Goal: Information Seeking & Learning: Learn about a topic

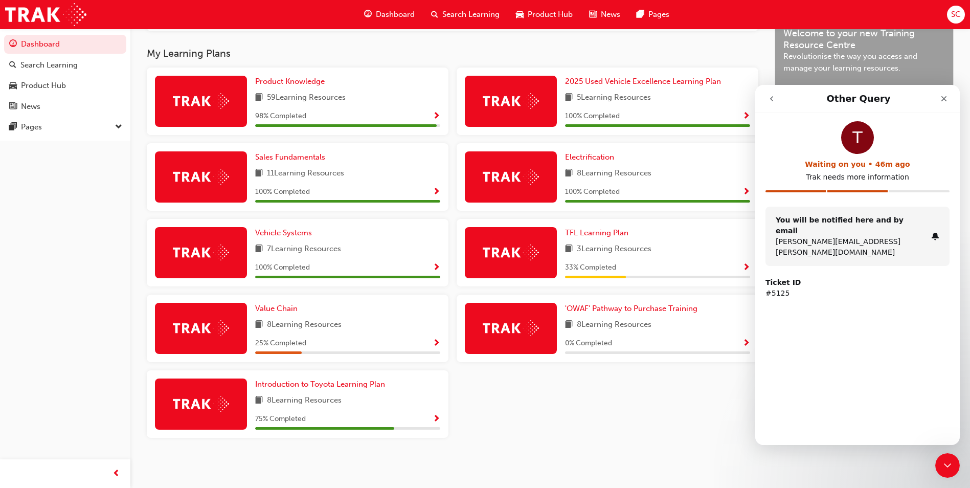
click at [844, 164] on div "Waiting on you • 46m ago" at bounding box center [858, 164] width 184 height 11
click at [770, 96] on icon "go back" at bounding box center [772, 99] width 8 height 8
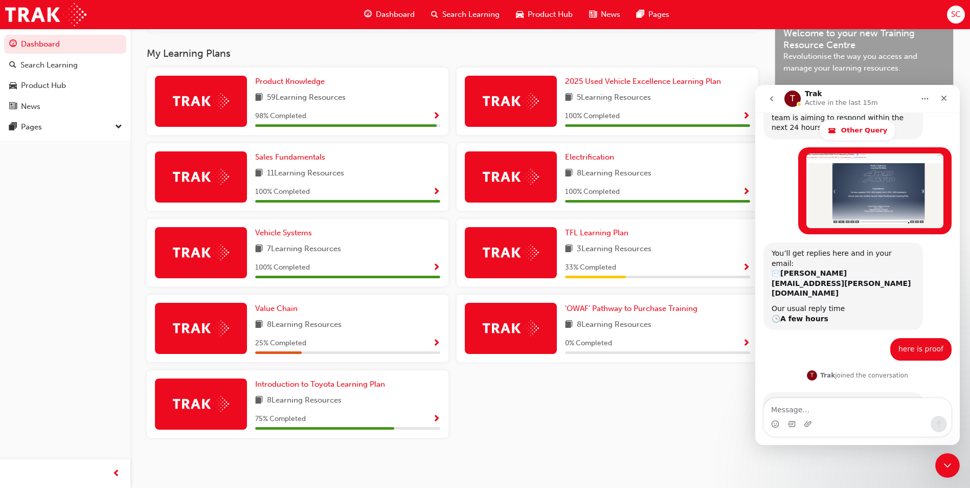
scroll to position [532, 0]
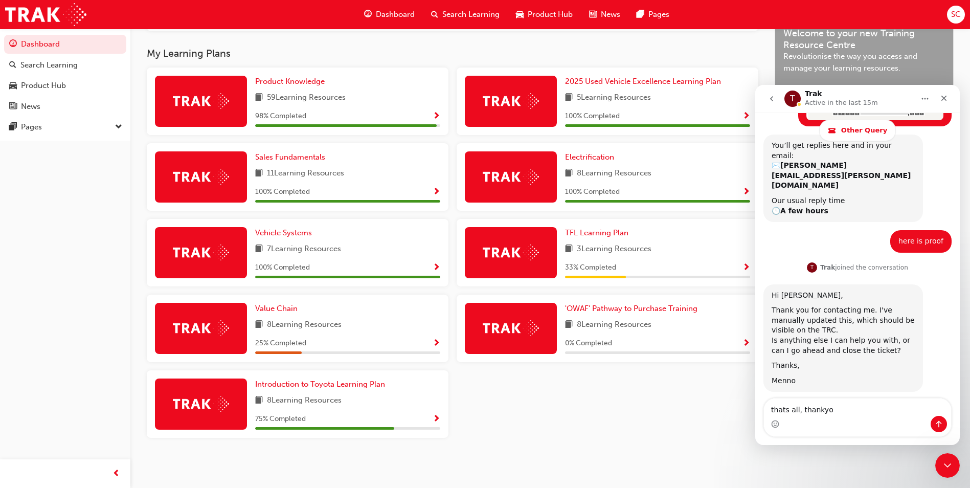
type textarea "thats all, thankyou"
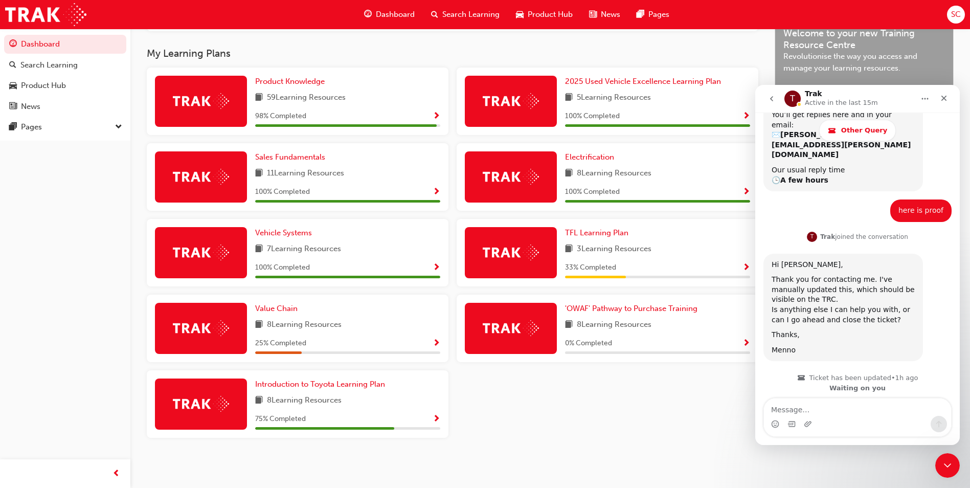
click at [621, 440] on div "Product Knowledge 59 Learning Resources 98 % Completed 2025 Used Vehicle Excell…" at bounding box center [453, 257] width 620 height 378
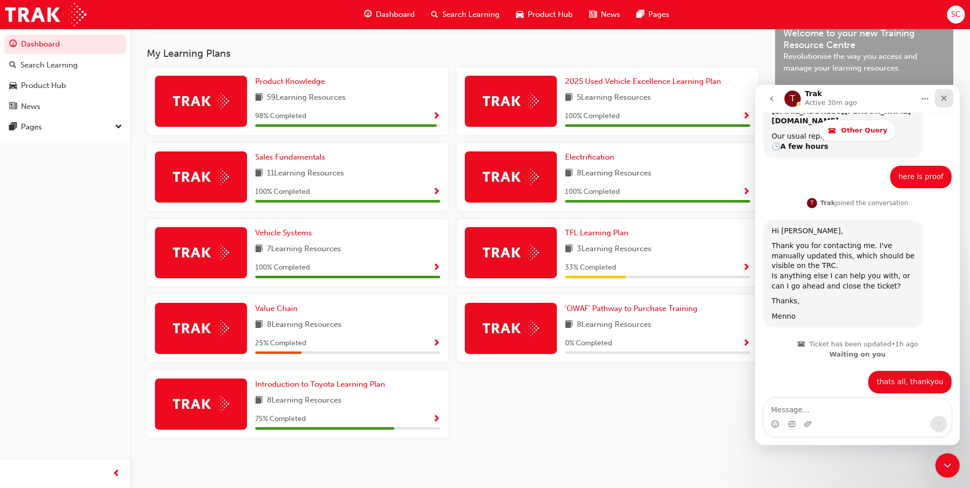
scroll to position [598, 0]
click at [947, 100] on icon "Close" at bounding box center [944, 99] width 6 height 6
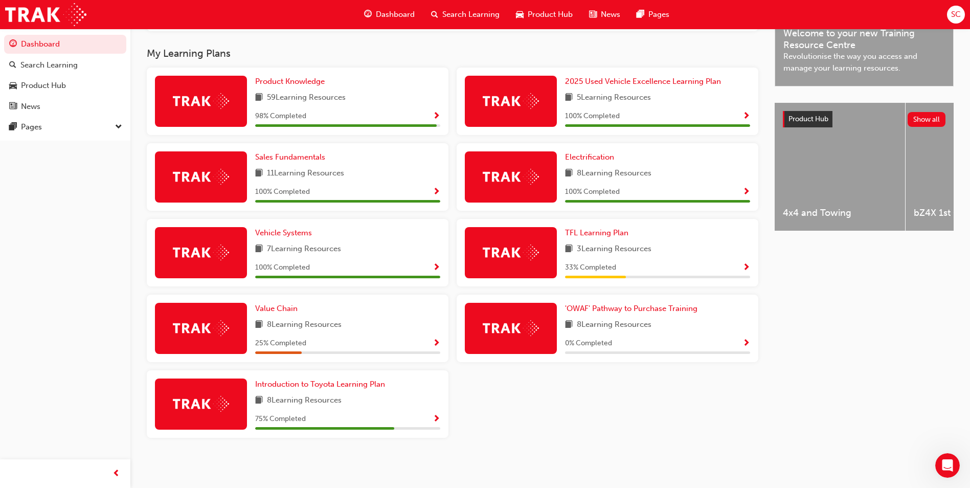
click at [744, 268] on span "Show Progress" at bounding box center [747, 267] width 8 height 9
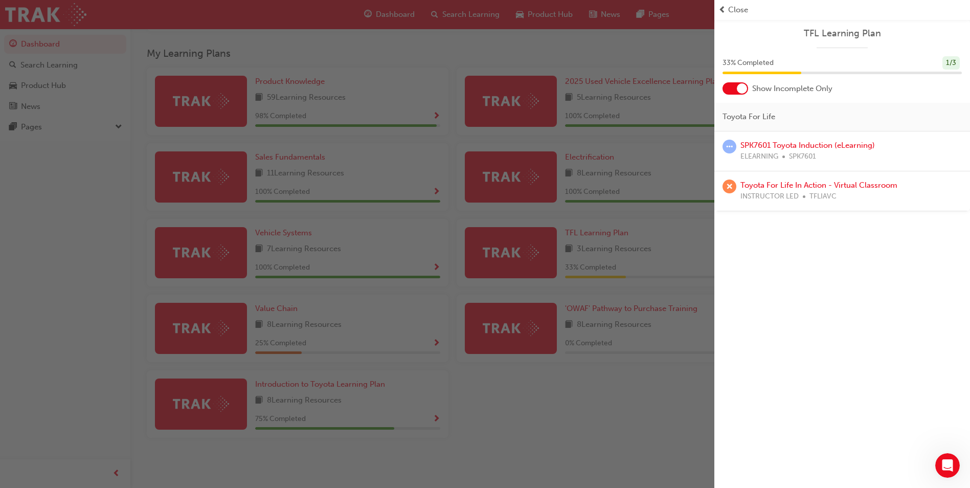
click at [671, 442] on div "button" at bounding box center [357, 244] width 714 height 488
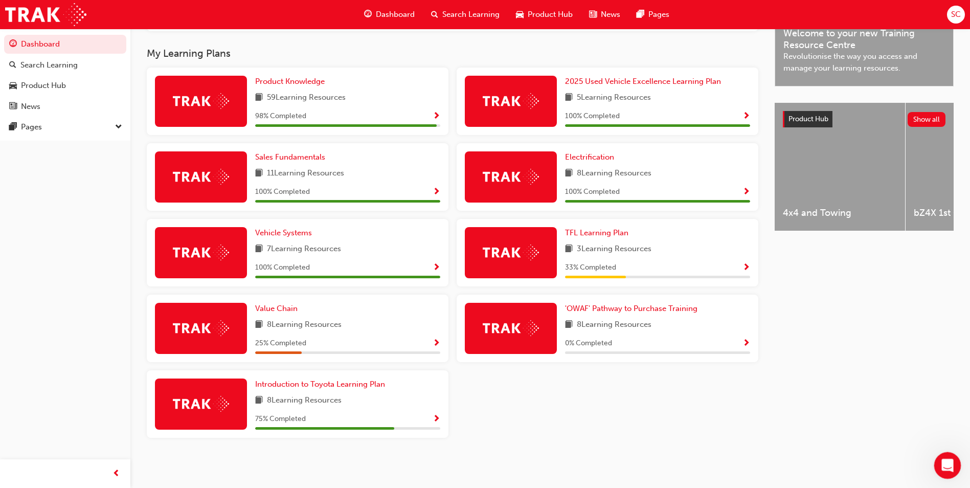
click at [945, 470] on icon "Open Intercom Messenger" at bounding box center [946, 464] width 17 height 17
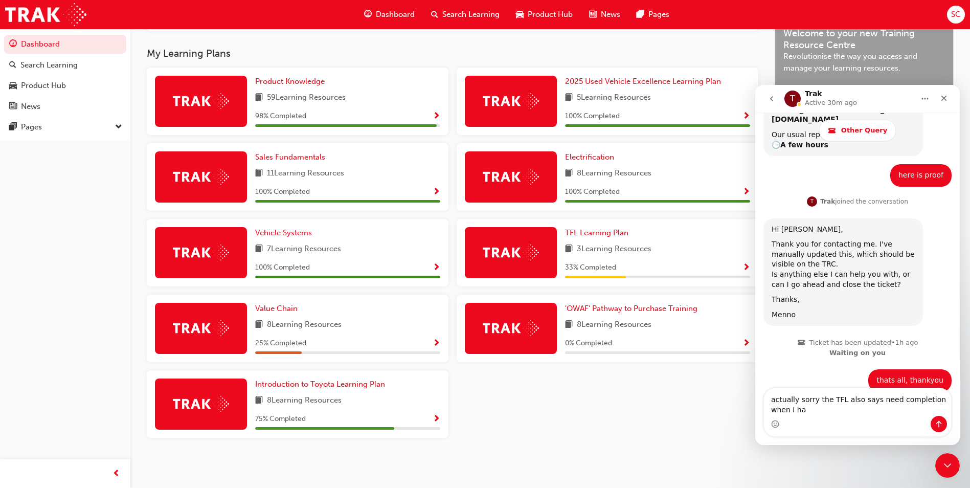
scroll to position [608, 0]
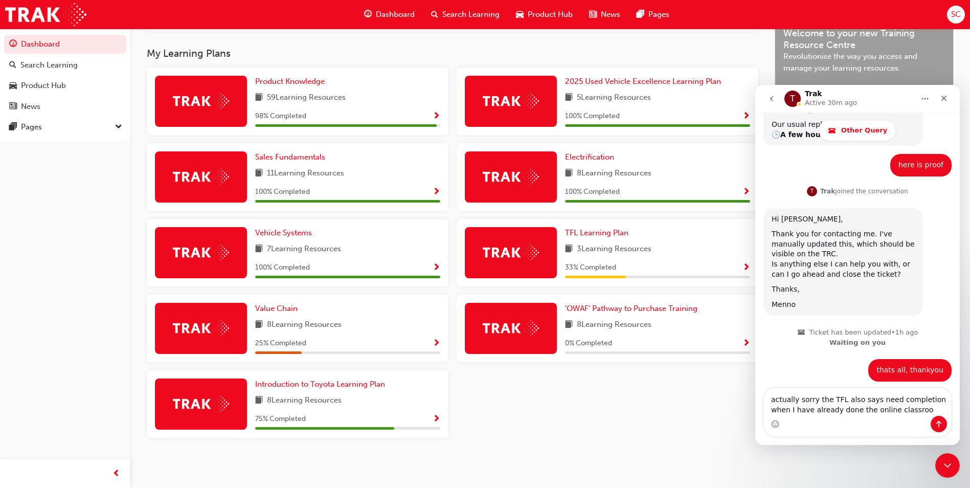
type textarea "actually sorry the TFL also says need completion when I have already done the o…"
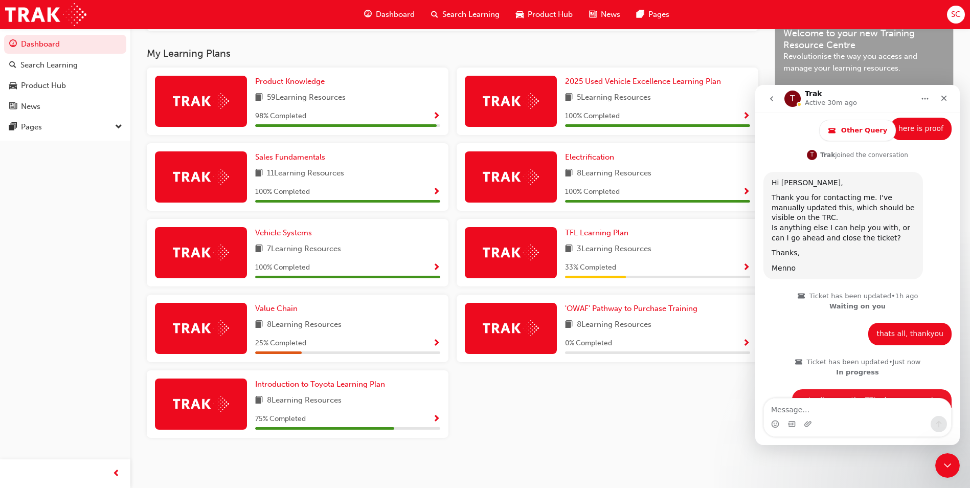
scroll to position [648, 0]
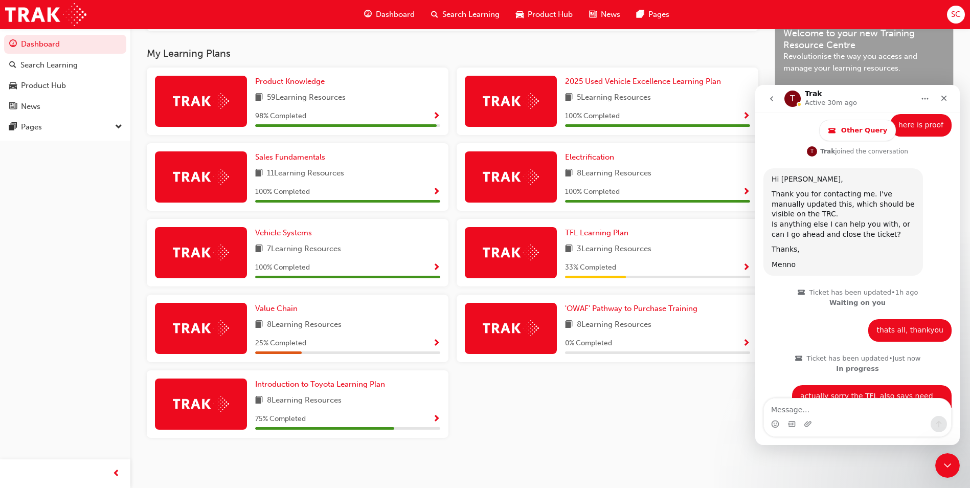
click at [638, 437] on div "Product Knowledge 59 Learning Resources 98 % Completed 2025 Used Vehicle Excell…" at bounding box center [453, 257] width 620 height 378
click at [625, 476] on div "SC Welcome back , [PERSON_NAME] [PERSON_NAME] Next up for me 0 SP_KLUGER_NM0621…" at bounding box center [485, 80] width 970 height 816
click at [430, 342] on div "25 % Completed" at bounding box center [347, 343] width 185 height 13
click at [434, 347] on div "25 % Completed" at bounding box center [347, 343] width 185 height 13
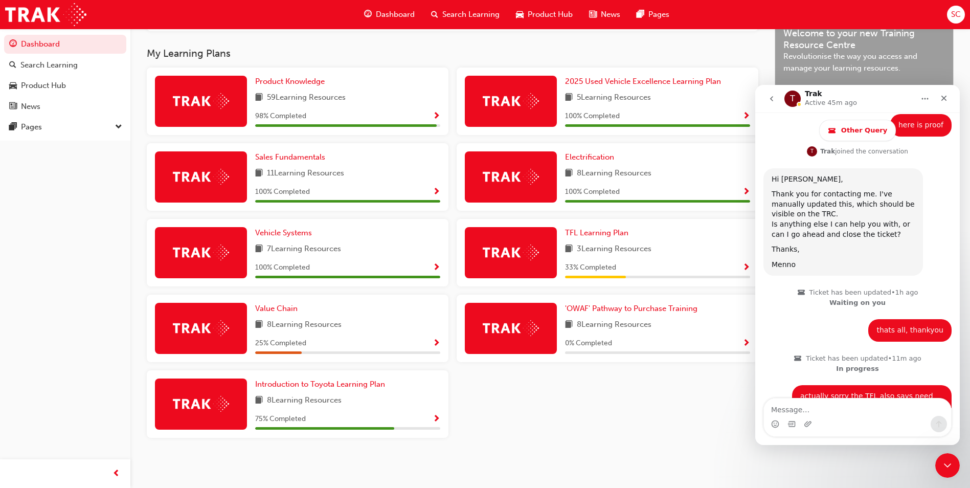
click at [434, 347] on span "Show Progress" at bounding box center [437, 343] width 8 height 9
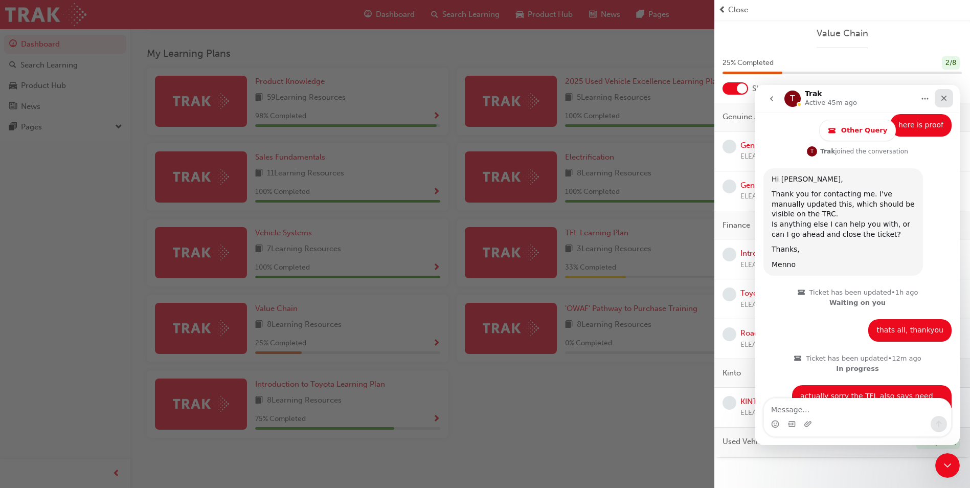
click at [948, 103] on div "Close" at bounding box center [944, 98] width 18 height 18
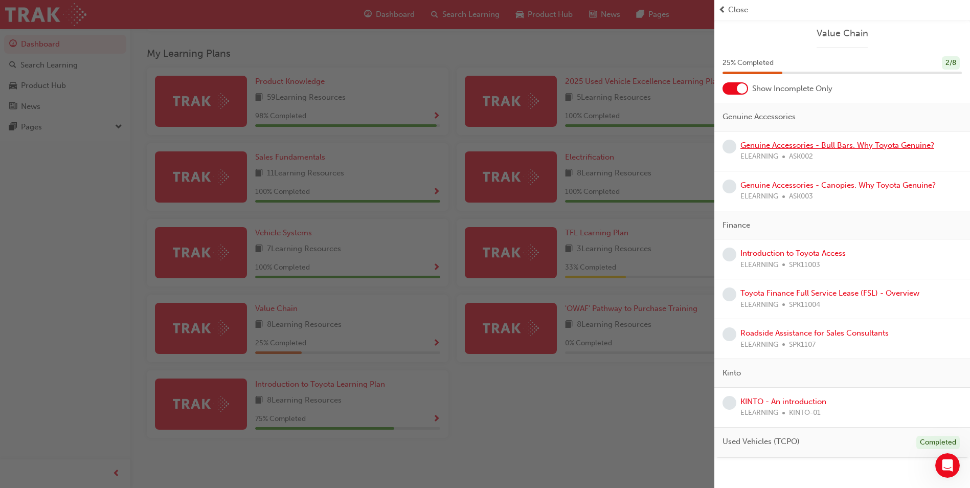
click at [919, 149] on link "Genuine Accessories - Bull Bars. Why Toyota Genuine?" at bounding box center [838, 145] width 194 height 9
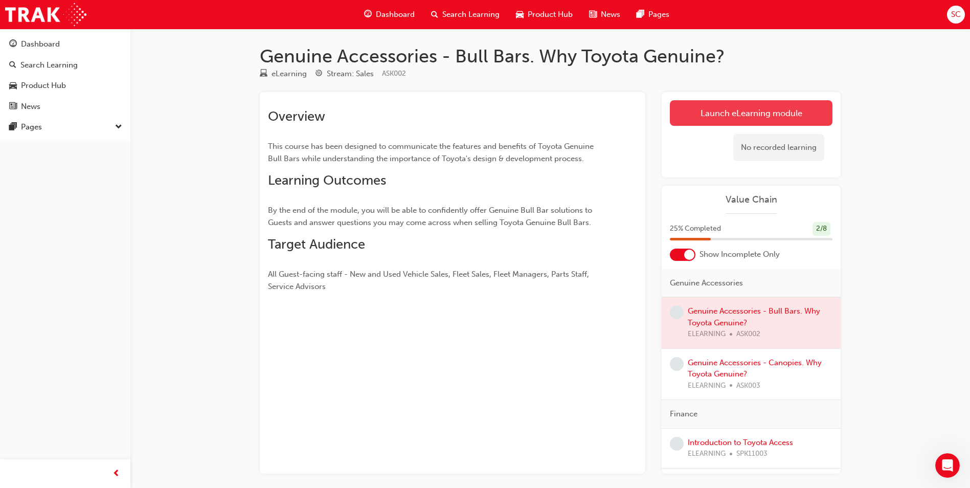
click at [777, 111] on link "Launch eLearning module" at bounding box center [751, 113] width 163 height 26
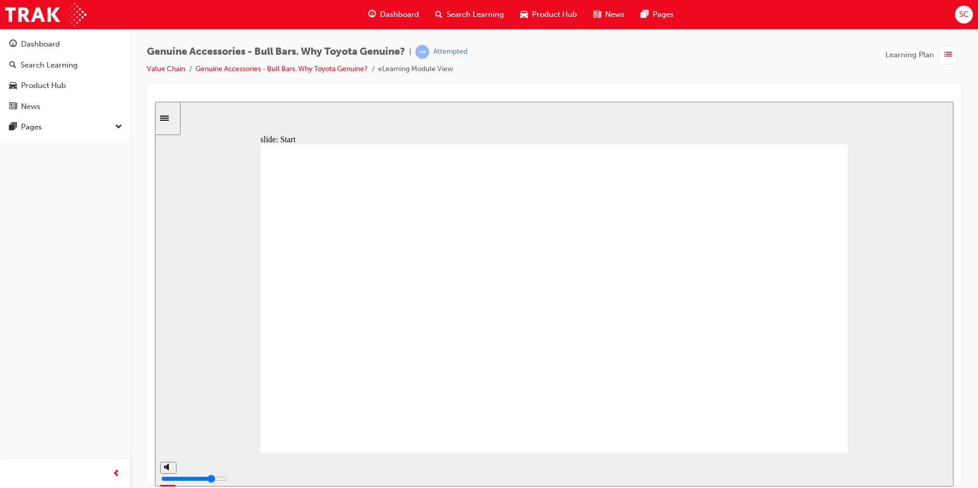
click at [388, 22] on div "Dashboard" at bounding box center [393, 14] width 67 height 21
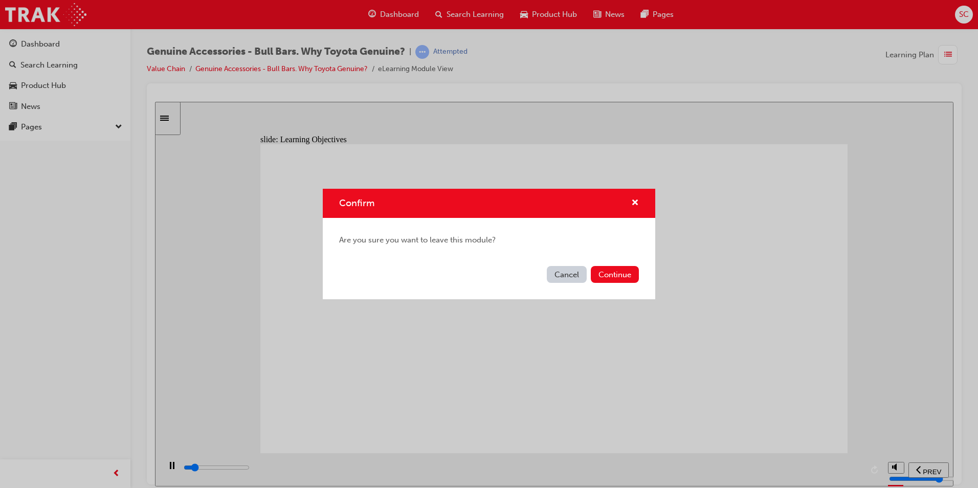
click at [566, 276] on button "Cancel" at bounding box center [567, 274] width 40 height 17
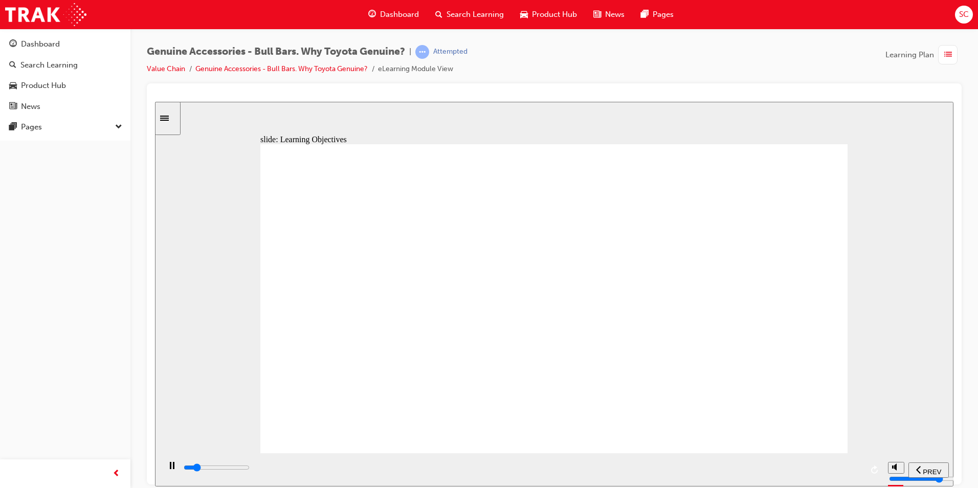
drag, startPoint x: 690, startPoint y: 484, endPoint x: 719, endPoint y: 466, distance: 33.8
click at [711, 474] on div "playback controls" at bounding box center [521, 469] width 723 height 33
drag, startPoint x: 719, startPoint y: 466, endPoint x: 873, endPoint y: 466, distance: 153.9
click at [873, 468] on div "playback controls" at bounding box center [521, 469] width 723 height 33
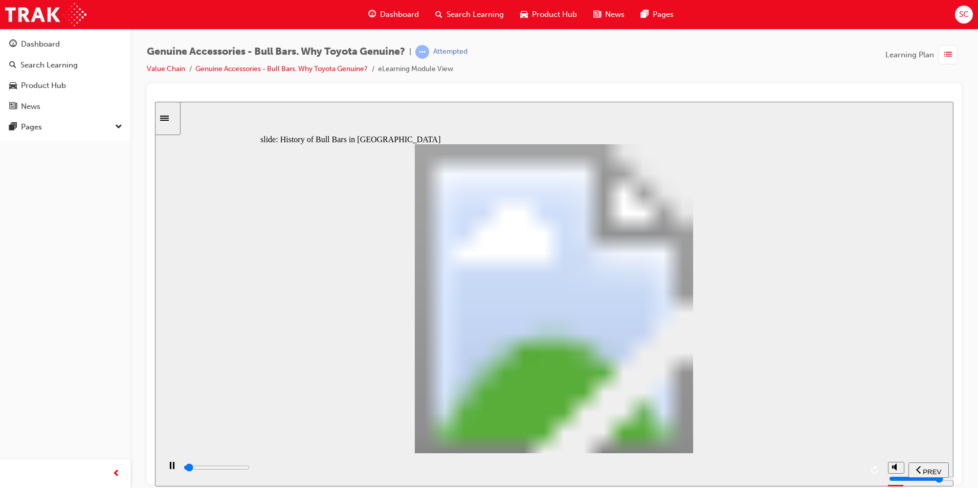
drag, startPoint x: 589, startPoint y: 452, endPoint x: 592, endPoint y: 460, distance: 8.7
drag, startPoint x: 599, startPoint y: 468, endPoint x: 903, endPoint y: 469, distance: 303.8
click at [903, 469] on section "PREV NEXT SUBMIT" at bounding box center [554, 469] width 798 height 33
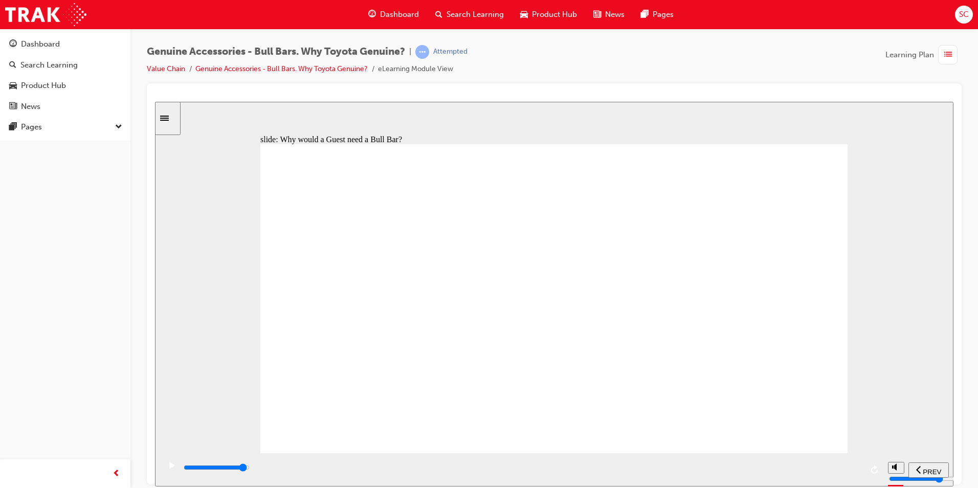
drag, startPoint x: 590, startPoint y: 476, endPoint x: 838, endPoint y: 460, distance: 249.1
click at [836, 468] on div "playback controls" at bounding box center [523, 467] width 680 height 11
drag, startPoint x: 745, startPoint y: 478, endPoint x: 871, endPoint y: 447, distance: 130.5
click at [870, 469] on div "playback controls" at bounding box center [521, 469] width 723 height 33
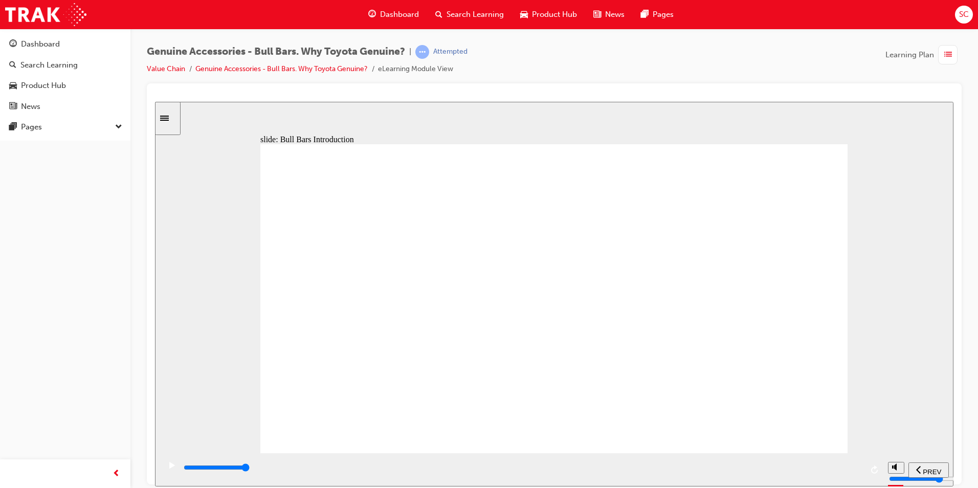
click at [861, 471] on div "playback controls" at bounding box center [523, 467] width 680 height 11
drag, startPoint x: 770, startPoint y: 473, endPoint x: 863, endPoint y: 480, distance: 92.8
click at [861, 482] on div "playback controls" at bounding box center [521, 469] width 723 height 33
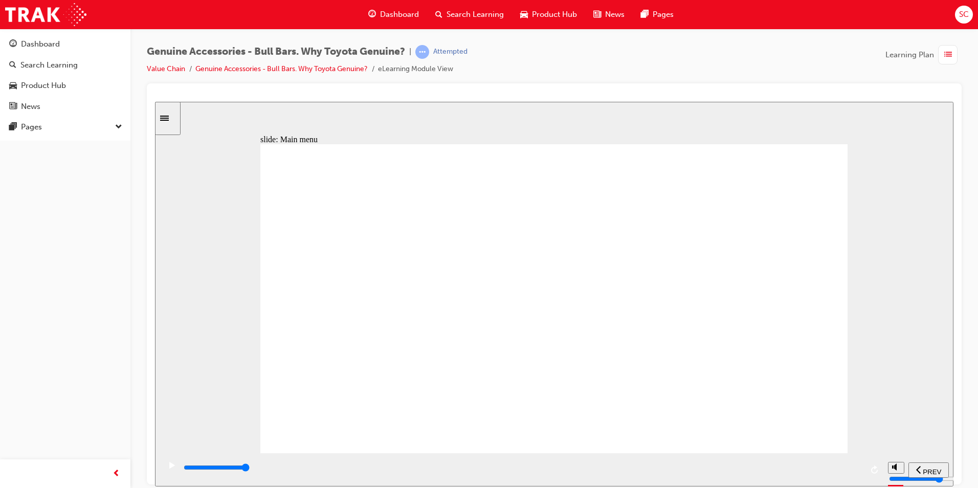
drag, startPoint x: 746, startPoint y: 474, endPoint x: 915, endPoint y: 452, distance: 171.2
click at [919, 473] on section "PREV NEXT SUBMIT" at bounding box center [554, 469] width 798 height 33
drag, startPoint x: 799, startPoint y: 161, endPoint x: 793, endPoint y: 165, distance: 7.4
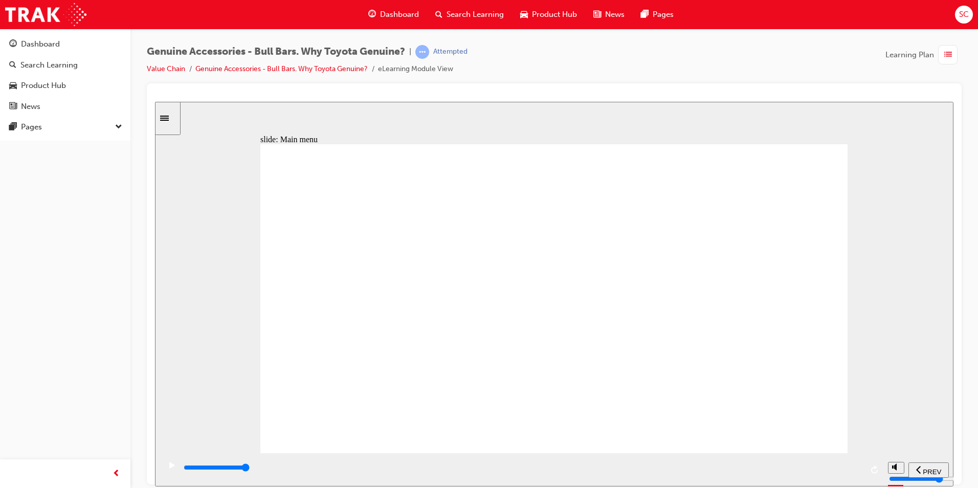
click at [860, 471] on div "playback controls" at bounding box center [523, 467] width 680 height 11
drag, startPoint x: 770, startPoint y: 199, endPoint x: 765, endPoint y: 206, distance: 8.4
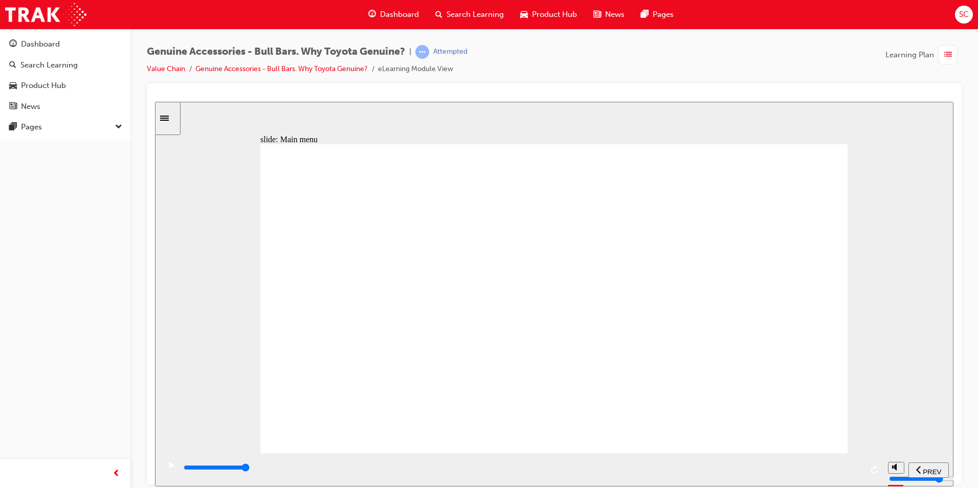
click at [766, 204] on div "Rectangle 2 [PERSON_NAME] is a mechanical engineer and he is looking for a Bull…" at bounding box center [553, 303] width 587 height 318
click at [863, 469] on div "playback controls" at bounding box center [521, 469] width 723 height 33
click at [861, 470] on div "playback controls" at bounding box center [523, 467] width 680 height 11
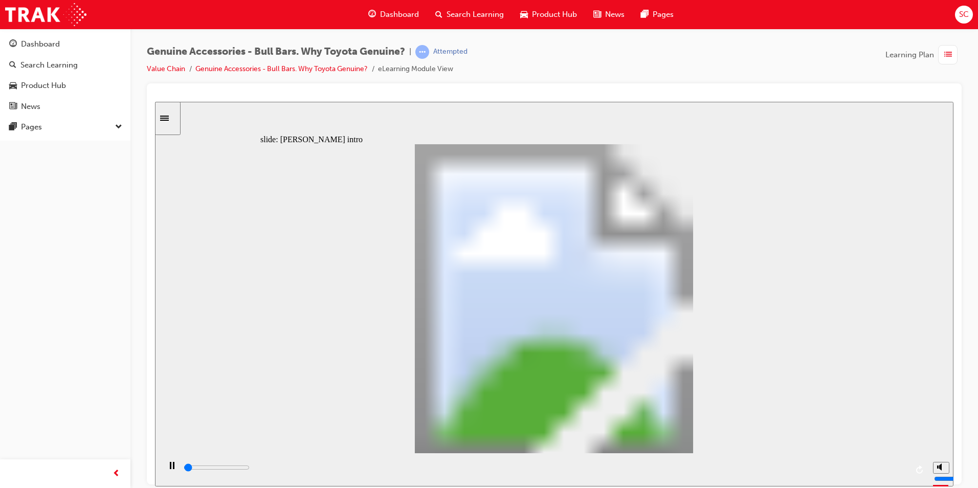
drag, startPoint x: 671, startPoint y: 477, endPoint x: 825, endPoint y: 487, distance: 154.8
click at [825, 486] on html "​true, true, true, false, false, false​ slide: [PERSON_NAME] intro Rectangle 1 …" at bounding box center [554, 293] width 798 height 385
click at [903, 470] on div "playback controls" at bounding box center [545, 467] width 725 height 11
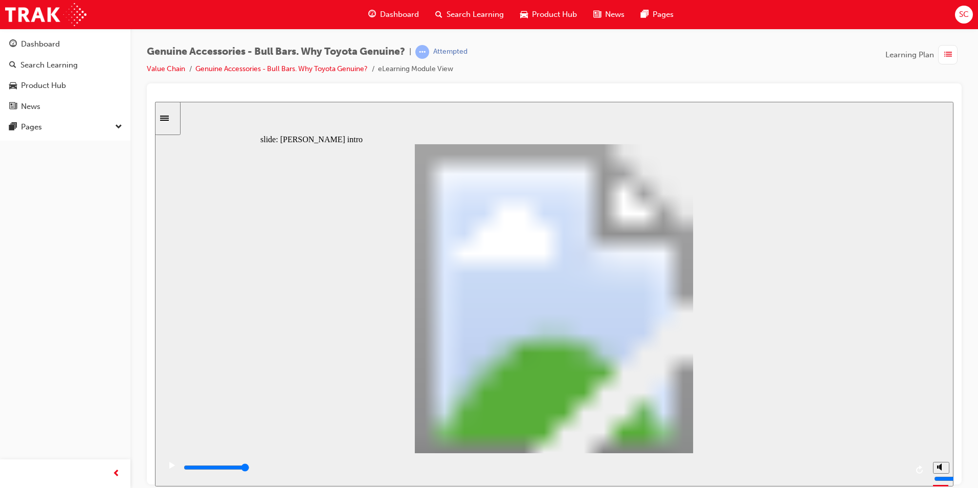
click at [898, 473] on div "playback controls" at bounding box center [545, 467] width 725 height 11
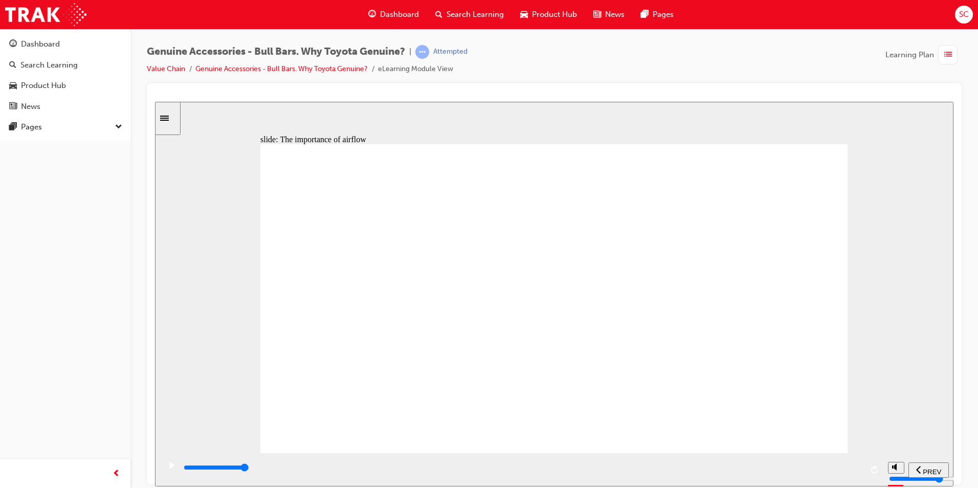
click at [250, 468] on input "slide progress" at bounding box center [217, 467] width 66 height 8
click at [844, 470] on div "playback controls" at bounding box center [523, 467] width 680 height 11
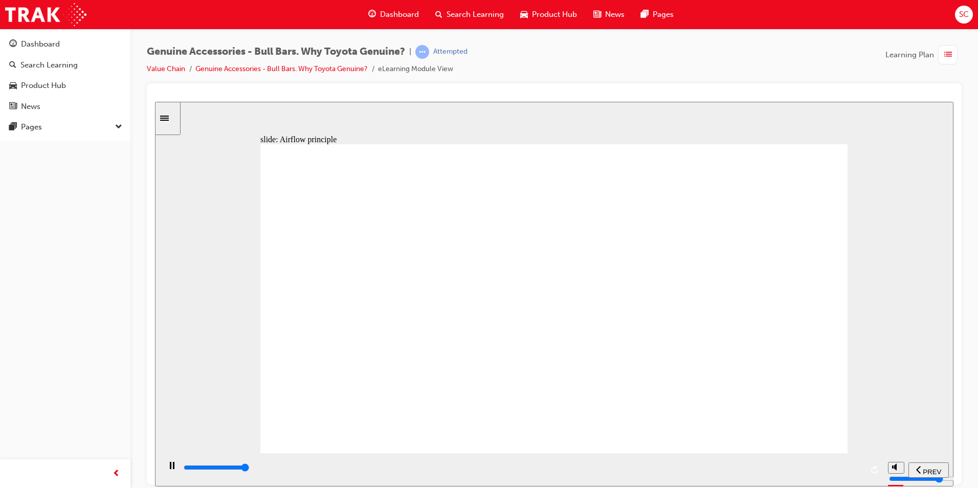
click at [250, 468] on input "slide progress" at bounding box center [217, 467] width 66 height 8
drag, startPoint x: 840, startPoint y: 473, endPoint x: 864, endPoint y: 477, distance: 24.5
click at [864, 477] on div "playback controls" at bounding box center [521, 469] width 723 height 33
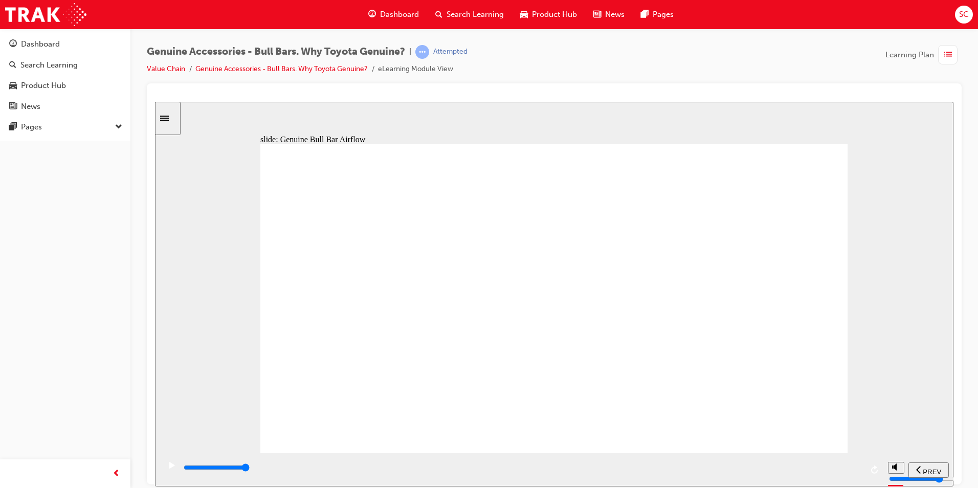
drag, startPoint x: 529, startPoint y: 324, endPoint x: 529, endPoint y: 339, distance: 14.8
drag, startPoint x: 513, startPoint y: 359, endPoint x: 526, endPoint y: 336, distance: 26.3
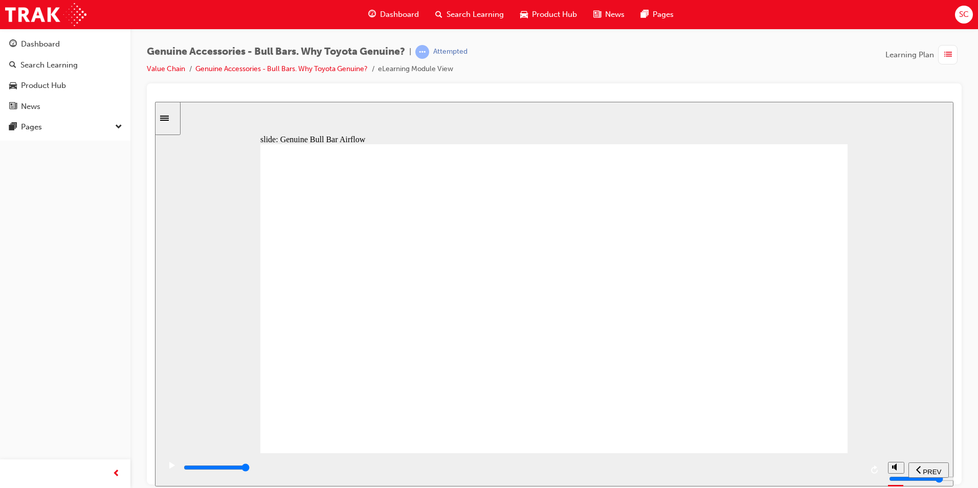
click at [858, 466] on div "playback controls" at bounding box center [523, 467] width 680 height 11
drag, startPoint x: 859, startPoint y: 466, endPoint x: 903, endPoint y: 467, distance: 43.5
click at [903, 467] on section "PREV NEXT SUBMIT" at bounding box center [554, 469] width 798 height 33
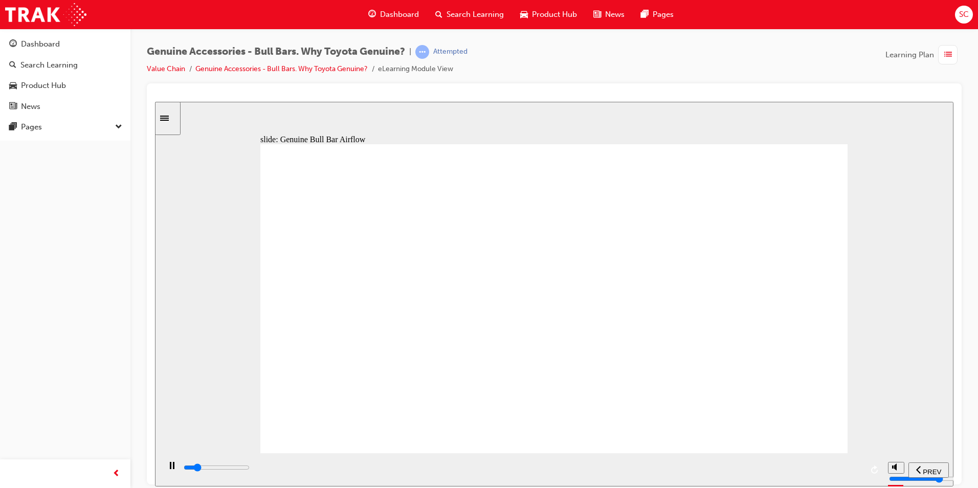
click at [858, 466] on div "playback controls" at bounding box center [523, 467] width 680 height 11
drag, startPoint x: 809, startPoint y: 481, endPoint x: 836, endPoint y: 483, distance: 27.7
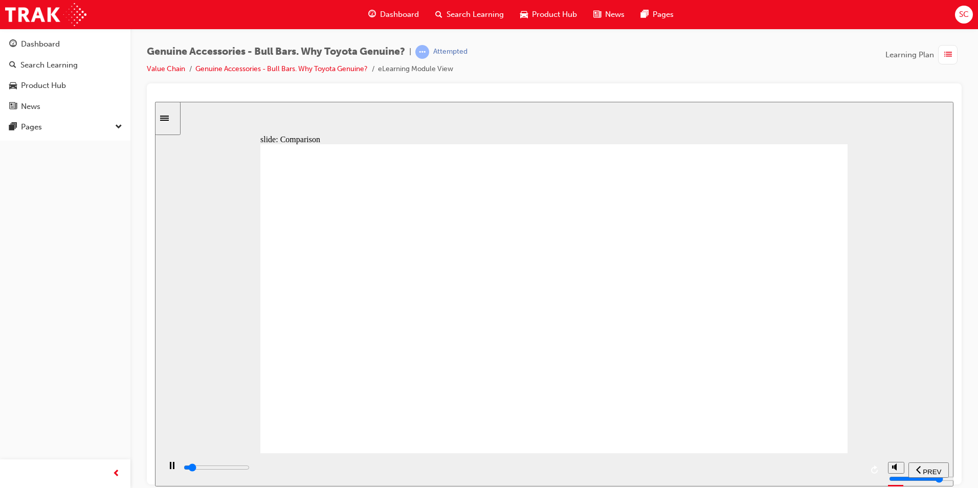
click at [836, 483] on div "playback controls" at bounding box center [521, 469] width 723 height 33
click at [829, 473] on div "playback controls" at bounding box center [523, 467] width 680 height 11
click at [840, 470] on div "playback controls" at bounding box center [523, 467] width 680 height 11
drag, startPoint x: 845, startPoint y: 470, endPoint x: 859, endPoint y: 467, distance: 14.5
click at [859, 467] on div "playback controls" at bounding box center [523, 467] width 680 height 11
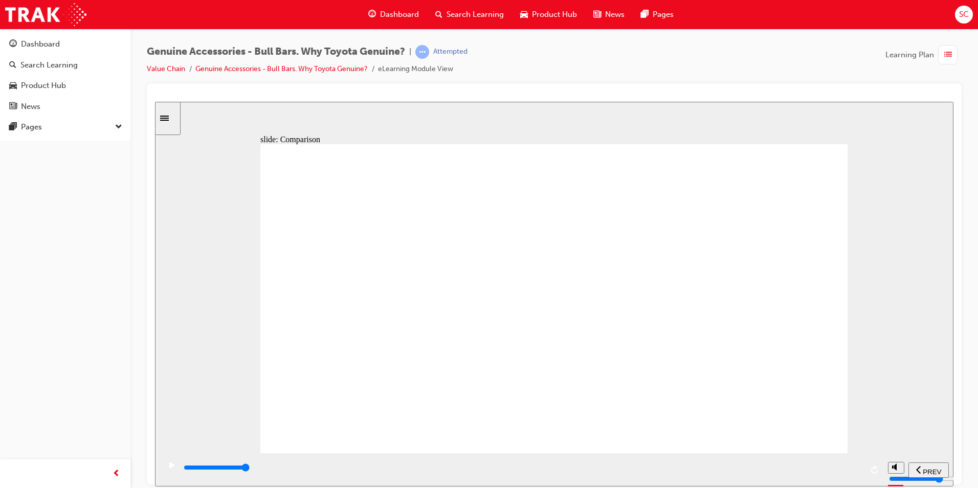
drag, startPoint x: 627, startPoint y: 468, endPoint x: 860, endPoint y: 445, distance: 234.3
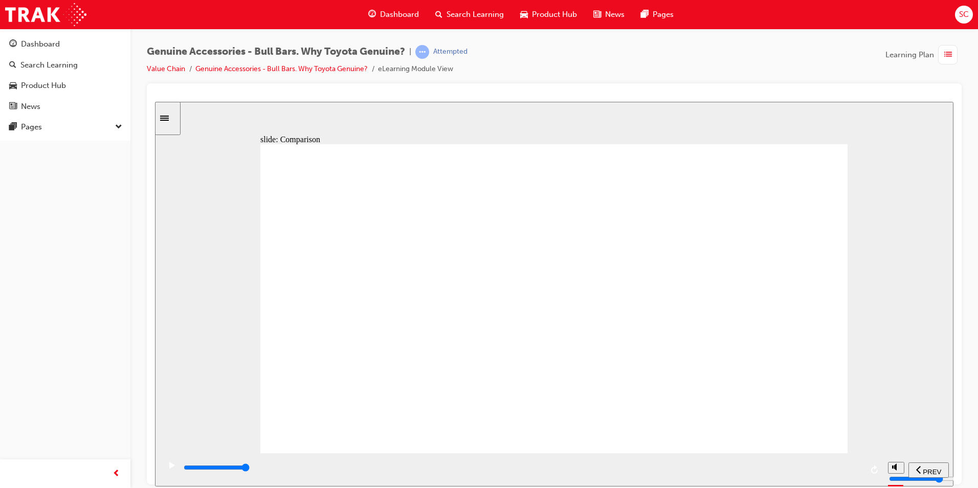
click at [862, 455] on div "playback controls" at bounding box center [521, 469] width 723 height 33
drag, startPoint x: 846, startPoint y: 470, endPoint x: 874, endPoint y: 471, distance: 27.6
click at [874, 471] on div "playback controls" at bounding box center [521, 469] width 723 height 33
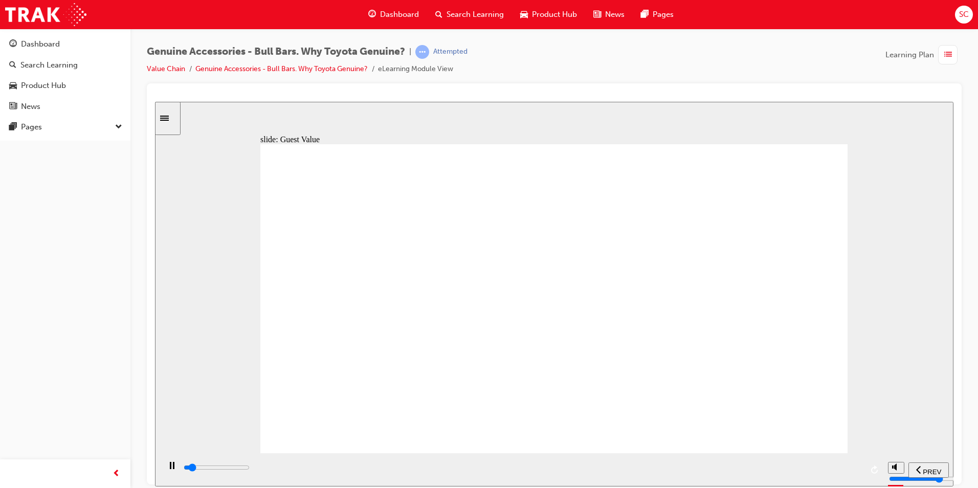
drag, startPoint x: 461, startPoint y: 455, endPoint x: 467, endPoint y: 460, distance: 8.0
click at [467, 460] on div "playback controls" at bounding box center [521, 469] width 723 height 33
drag, startPoint x: 483, startPoint y: 469, endPoint x: 946, endPoint y: 462, distance: 462.4
click at [946, 462] on section "PREV NEXT SUBMIT" at bounding box center [554, 469] width 798 height 33
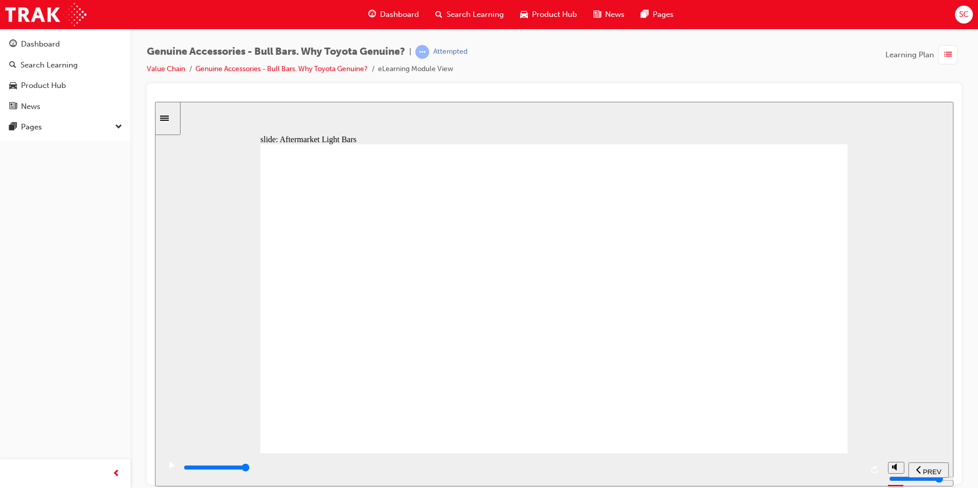
drag, startPoint x: 815, startPoint y: 472, endPoint x: 884, endPoint y: 481, distance: 69.7
click at [884, 481] on section "PREV NEXT SUBMIT" at bounding box center [554, 469] width 798 height 33
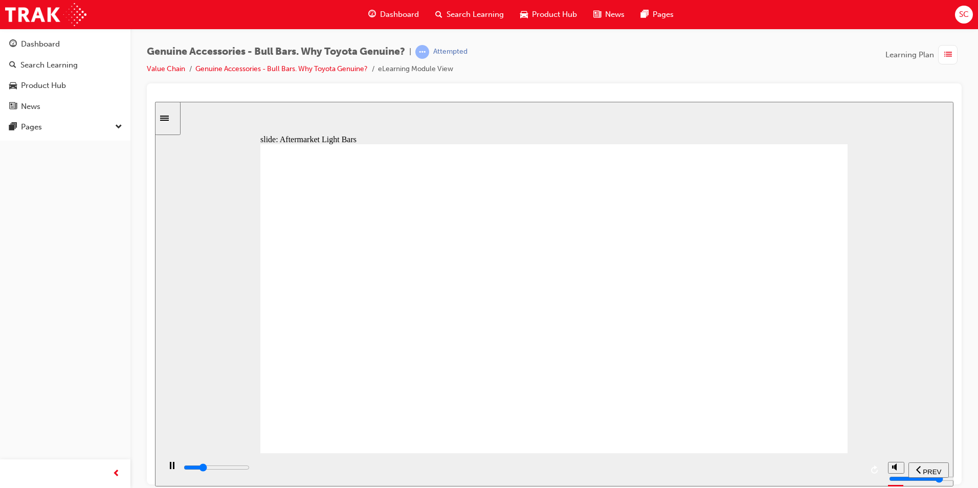
drag, startPoint x: 893, startPoint y: 293, endPoint x: 914, endPoint y: 305, distance: 24.3
click at [914, 305] on div "slide: Aftermarket Light Bars The combination of this Aftermarket Bull Bar and …" at bounding box center [554, 293] width 798 height 385
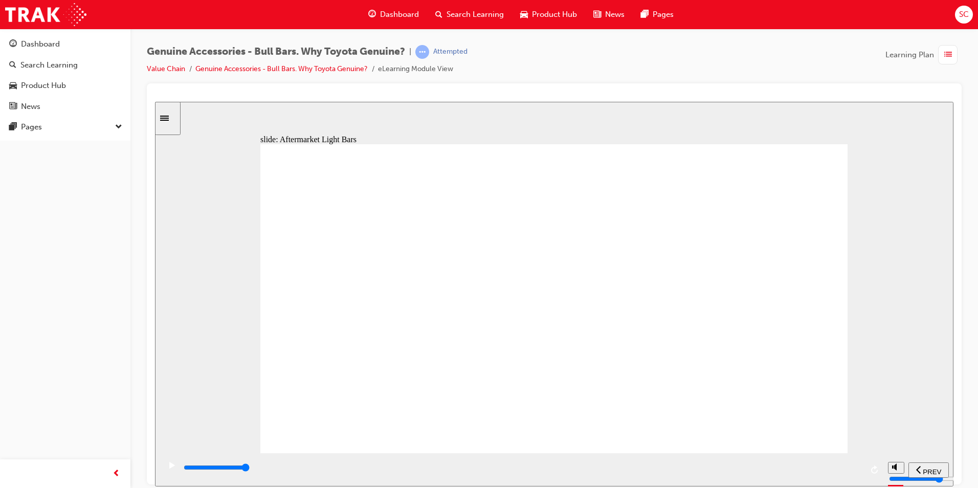
drag, startPoint x: 800, startPoint y: 356, endPoint x: 789, endPoint y: 369, distance: 16.3
click at [789, 370] on div "The combination of this Aftermarket Bull Bar and Light Bar has resulted in redu…" at bounding box center [553, 303] width 587 height 318
drag, startPoint x: 526, startPoint y: 482, endPoint x: 911, endPoint y: 472, distance: 385.2
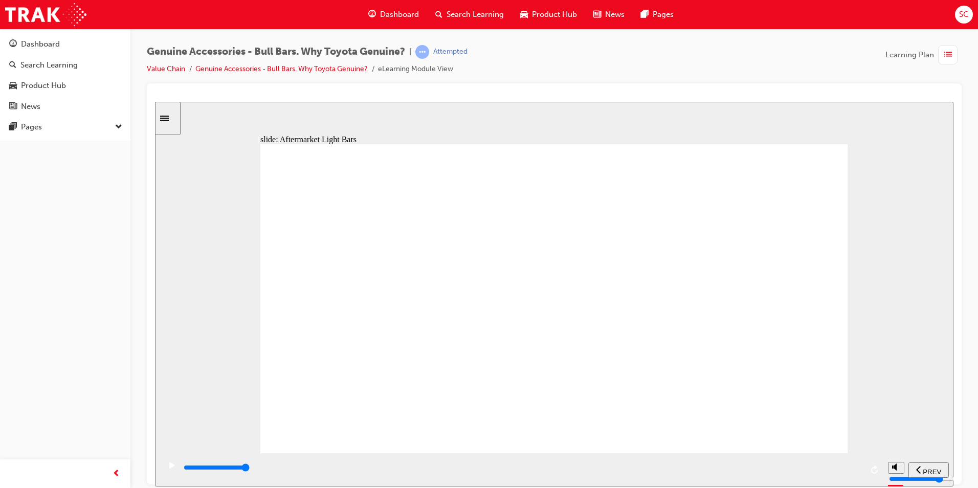
click at [890, 473] on section "PREV NEXT SUBMIT" at bounding box center [554, 469] width 798 height 33
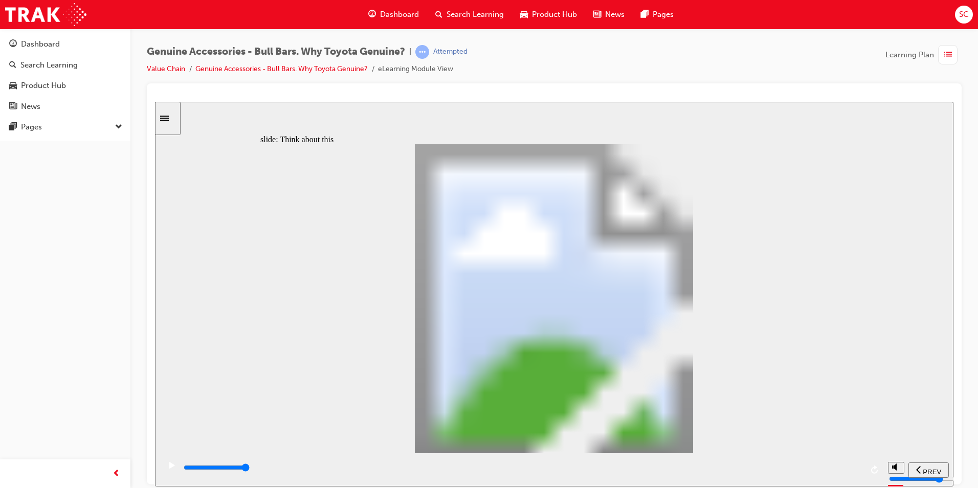
drag, startPoint x: 845, startPoint y: 468, endPoint x: 856, endPoint y: 451, distance: 20.0
click at [863, 472] on div "playback controls" at bounding box center [521, 469] width 723 height 33
drag, startPoint x: 827, startPoint y: 476, endPoint x: 904, endPoint y: 475, distance: 76.7
click at [899, 476] on section "PREV NEXT SUBMIT" at bounding box center [554, 469] width 798 height 33
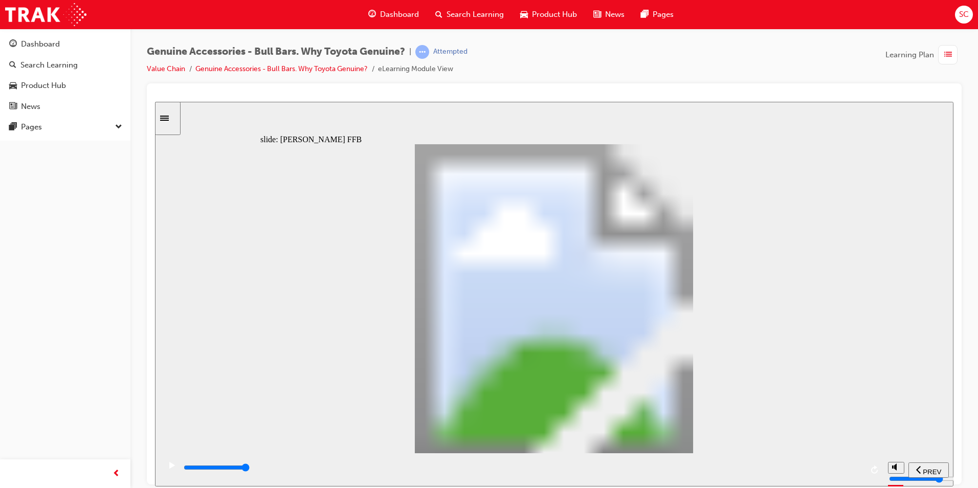
drag, startPoint x: 841, startPoint y: 473, endPoint x: 875, endPoint y: 466, distance: 34.8
click at [870, 469] on div "playback controls" at bounding box center [521, 469] width 723 height 33
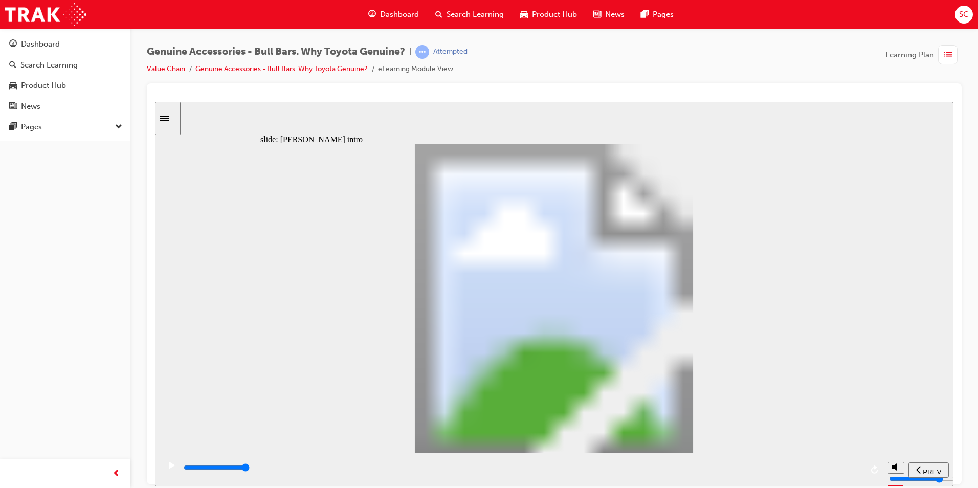
drag, startPoint x: 572, startPoint y: 467, endPoint x: 979, endPoint y: 482, distance: 407.9
click at [953, 482] on html "​true, true, true, true, false, false​ slide: [PERSON_NAME] intro Rectangle [PE…" at bounding box center [554, 293] width 798 height 385
click at [632, 464] on div "playback controls" at bounding box center [521, 469] width 723 height 33
drag, startPoint x: 656, startPoint y: 468, endPoint x: 847, endPoint y: 478, distance: 191.5
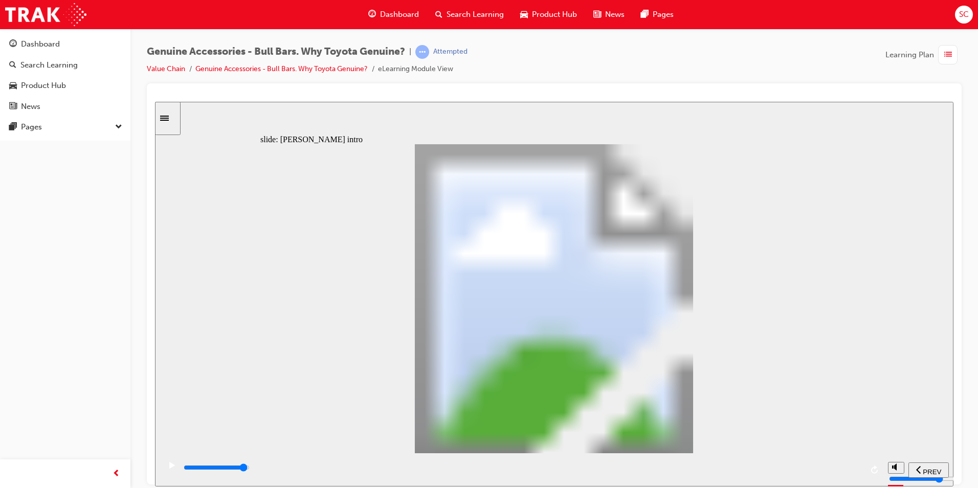
click at [842, 473] on div "playback controls" at bounding box center [523, 467] width 680 height 11
drag, startPoint x: 787, startPoint y: 469, endPoint x: 864, endPoint y: 469, distance: 77.2
click at [864, 472] on div "playback controls" at bounding box center [521, 469] width 723 height 33
type input "8500"
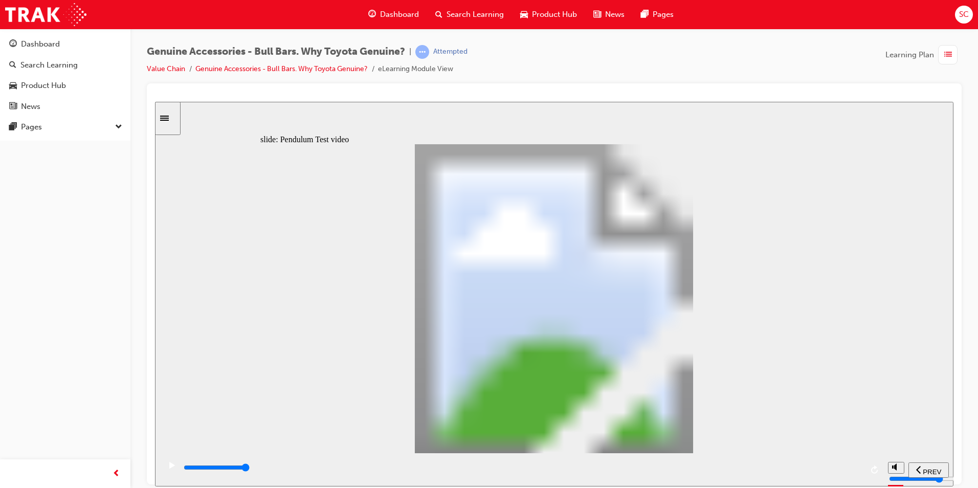
type input "2"
